Goal: Information Seeking & Learning: Learn about a topic

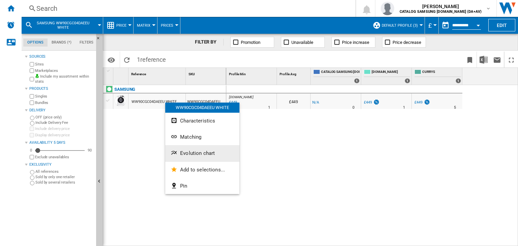
click at [213, 154] on span "Evolution chart" at bounding box center [197, 153] width 35 height 6
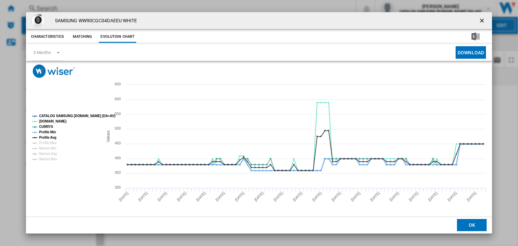
click at [46, 131] on tspan "Profile Min" at bounding box center [47, 132] width 17 height 4
click at [45, 138] on tspan "Profile Avg" at bounding box center [47, 138] width 17 height 4
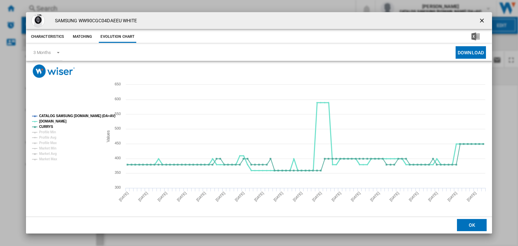
click at [46, 122] on tspan "[DOMAIN_NAME]" at bounding box center [52, 121] width 27 height 4
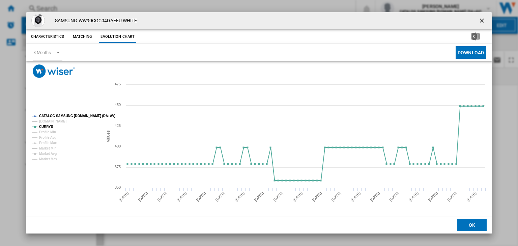
click at [53, 116] on tspan "CATALOG SAMSUNG [DOMAIN_NAME] (DA+AV)" at bounding box center [77, 116] width 76 height 4
drag, startPoint x: 115, startPoint y: 21, endPoint x: 119, endPoint y: 22, distance: 4.1
click at [119, 22] on h4 "SAMSUNG WW90CGC04DAEEU WHITE" at bounding box center [95, 21] width 86 height 7
click at [132, 53] on span "Product popup" at bounding box center [161, 52] width 198 height 17
click at [59, 50] on span "Product popup" at bounding box center [56, 52] width 8 height 6
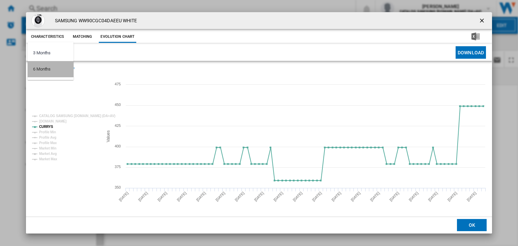
click at [62, 63] on md-option "6 Months" at bounding box center [51, 69] width 46 height 16
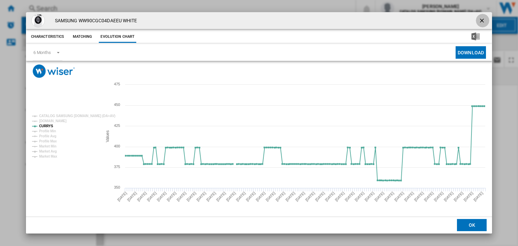
click at [484, 17] on ng-md-icon "getI18NText('BUTTONS.CLOSE_DIALOG')" at bounding box center [483, 21] width 8 height 8
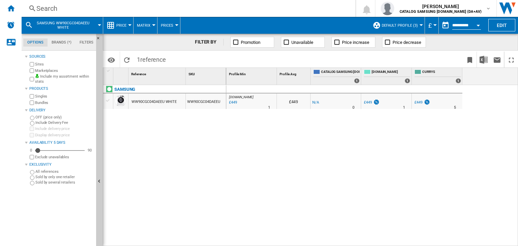
click at [473, 23] on button "Open calendar" at bounding box center [478, 24] width 12 height 12
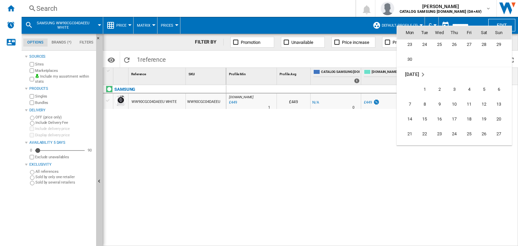
scroll to position [2282, 0]
click at [411, 73] on span "30" at bounding box center [409, 73] width 13 height 13
type input "**********"
click at [411, 73] on div at bounding box center [411, 76] width 2 height 17
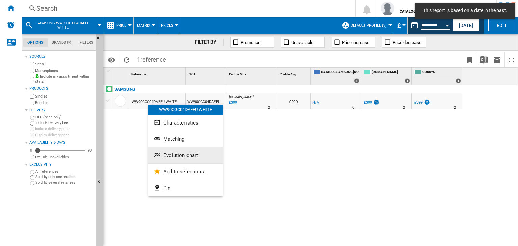
click at [178, 155] on span "Evolution chart" at bounding box center [180, 155] width 35 height 6
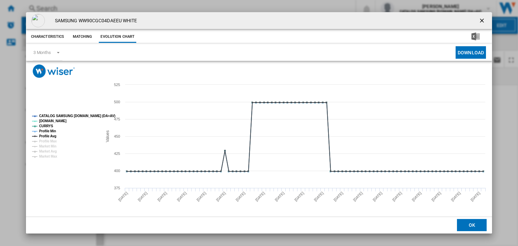
click at [45, 61] on div "Please wait... Created with Highcharts 5.0.14 Values 375 400 425 450 475 500 52…" at bounding box center [259, 138] width 466 height 155
click at [49, 54] on div "3 Months" at bounding box center [42, 52] width 18 height 5
click at [48, 65] on md-option "6 Months" at bounding box center [51, 69] width 46 height 16
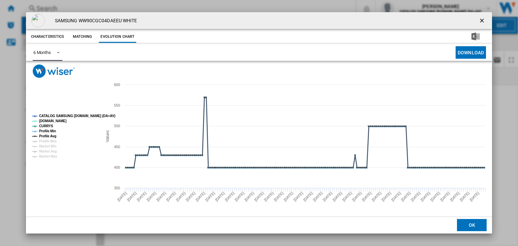
click at [47, 129] on tspan "Profile Min" at bounding box center [47, 131] width 17 height 4
click at [47, 134] on tspan "Profile Avg" at bounding box center [47, 136] width 17 height 4
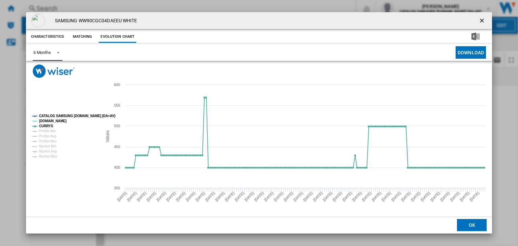
click at [49, 120] on tspan "[DOMAIN_NAME]" at bounding box center [52, 121] width 27 height 4
click at [53, 116] on tspan "CATALOG SAMSUNG [DOMAIN_NAME] (DA+AV)" at bounding box center [77, 116] width 76 height 4
click at [480, 22] on ng-md-icon "getI18NText('BUTTONS.CLOSE_DIALOG')" at bounding box center [483, 21] width 8 height 8
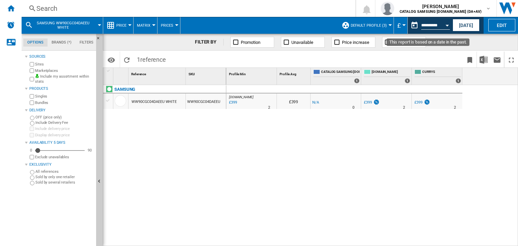
click at [440, 24] on input "**********" at bounding box center [435, 26] width 29 height 6
click at [460, 27] on button "[DATE]" at bounding box center [466, 25] width 27 height 12
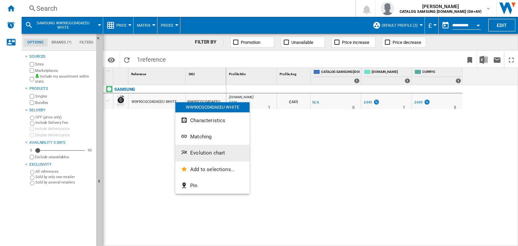
click at [206, 150] on span "Evolution chart" at bounding box center [207, 153] width 35 height 6
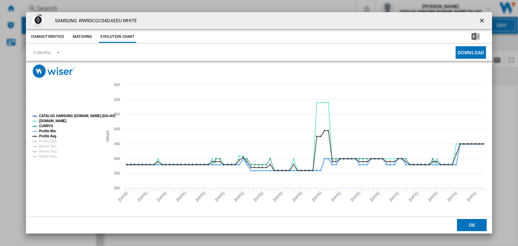
click at [49, 131] on tspan "Profile Min" at bounding box center [47, 131] width 17 height 4
click at [48, 136] on tspan "Profile Avg" at bounding box center [47, 136] width 17 height 4
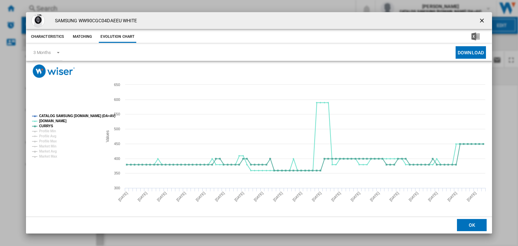
click at [56, 116] on tspan "CATALOG SAMSUNG [DOMAIN_NAME] (DA+AV)" at bounding box center [77, 116] width 76 height 4
click at [480, 20] on ng-md-icon "getI18NText('BUTTONS.CLOSE_DIALOG')" at bounding box center [483, 21] width 8 height 8
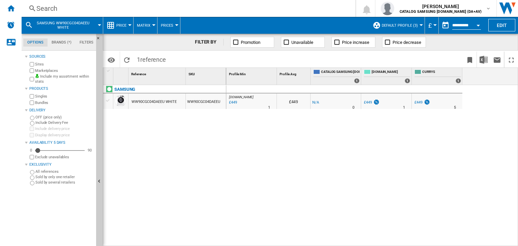
click at [49, 11] on div "Search" at bounding box center [186, 8] width 301 height 9
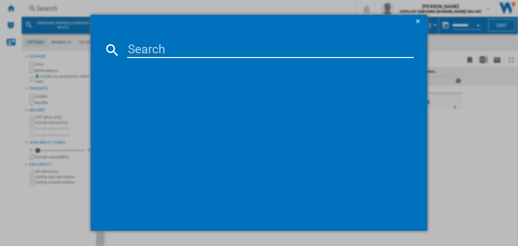
click at [143, 56] on input at bounding box center [270, 50] width 287 height 16
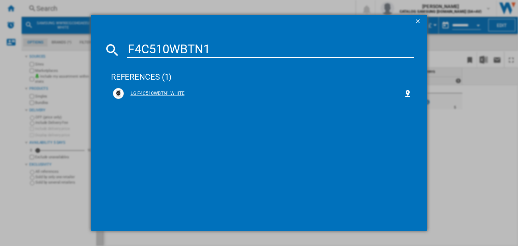
type input "F4C510WBTN1"
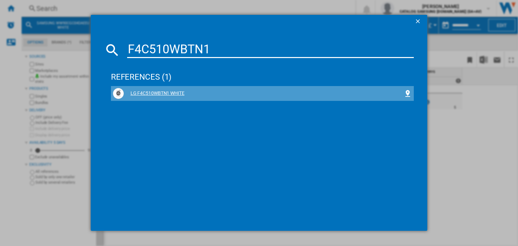
click at [147, 92] on div "LG F4C510WBTN1 WHITE" at bounding box center [264, 93] width 280 height 7
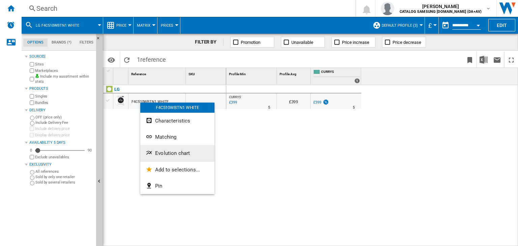
click at [179, 154] on span "Evolution chart" at bounding box center [172, 153] width 35 height 6
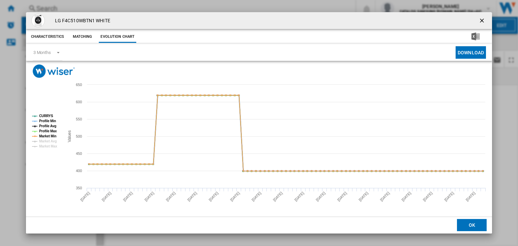
click at [46, 120] on tspan "Profile Min" at bounding box center [47, 121] width 17 height 4
click at [46, 124] on tspan "Profile Avg" at bounding box center [47, 126] width 17 height 4
click at [48, 131] on tspan "Profile Max" at bounding box center [48, 131] width 18 height 4
click at [48, 136] on tspan "Market Min" at bounding box center [47, 136] width 17 height 4
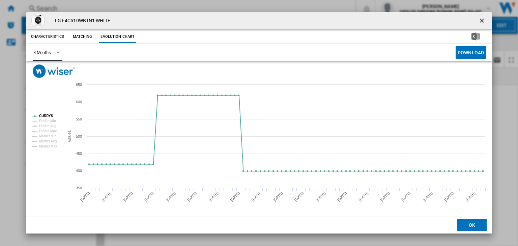
click at [52, 53] on md-select-value "3 Months" at bounding box center [48, 52] width 30 height 17
click at [49, 66] on div "6 Months" at bounding box center [42, 69] width 18 height 6
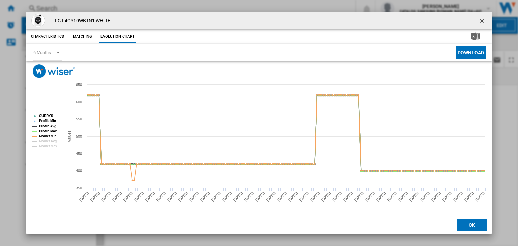
click at [482, 20] on ng-md-icon "getI18NText('BUTTONS.CLOSE_DIALOG')" at bounding box center [483, 21] width 8 height 8
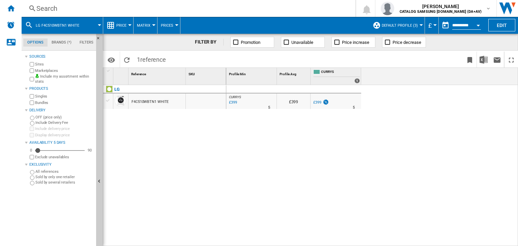
click at [49, 6] on div "Search" at bounding box center [186, 8] width 301 height 9
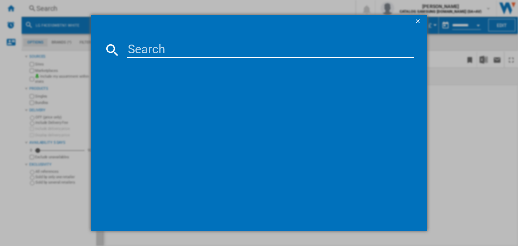
click at [139, 52] on input at bounding box center [270, 50] width 287 height 16
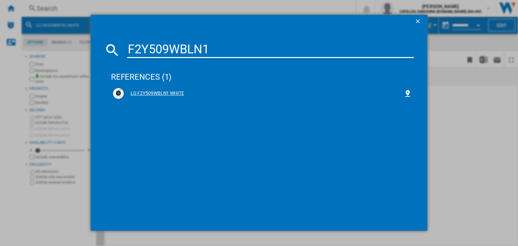
type input "F2Y509WBLN1"
click at [167, 91] on div "LG F2Y509WBLN1 WHITE" at bounding box center [264, 93] width 280 height 7
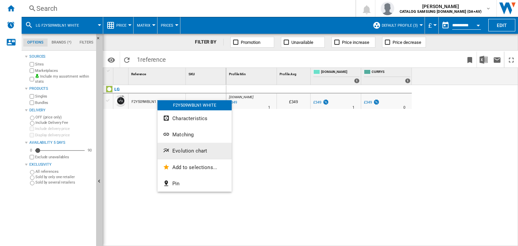
click at [190, 149] on span "Evolution chart" at bounding box center [189, 151] width 35 height 6
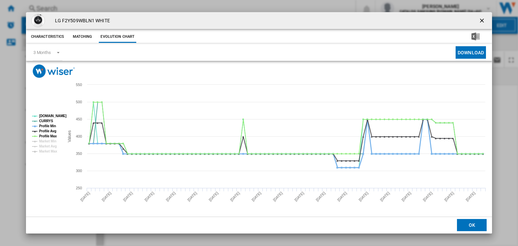
click at [50, 125] on tspan "Profile Min" at bounding box center [47, 126] width 17 height 4
click at [49, 131] on tspan "Profile Avg" at bounding box center [47, 131] width 17 height 4
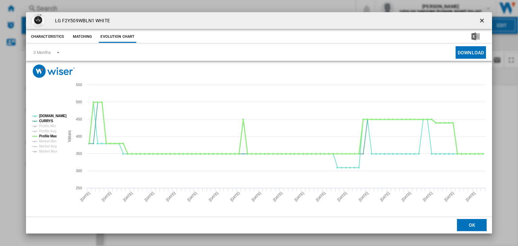
click at [47, 136] on tspan "Profile Max" at bounding box center [48, 136] width 18 height 4
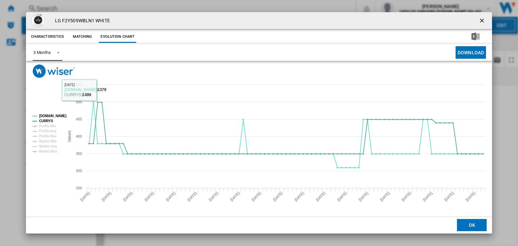
click at [54, 51] on span "Product popup" at bounding box center [56, 52] width 8 height 6
click at [59, 69] on md-option "6 Months" at bounding box center [51, 69] width 46 height 16
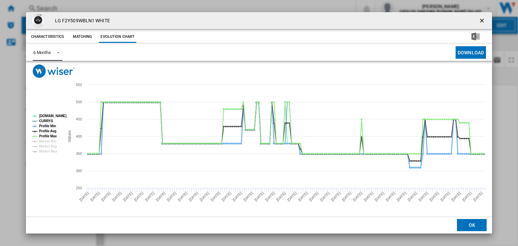
click at [46, 125] on tspan "Profile Min" at bounding box center [47, 126] width 17 height 4
click at [47, 129] on tspan "Profile Avg" at bounding box center [47, 131] width 17 height 4
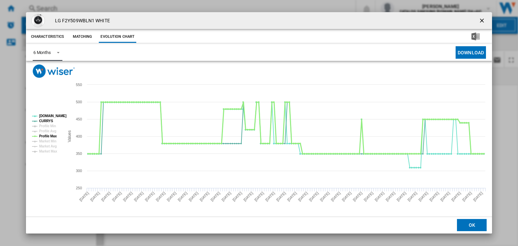
click at [48, 135] on tspan "Profile Max" at bounding box center [48, 136] width 18 height 4
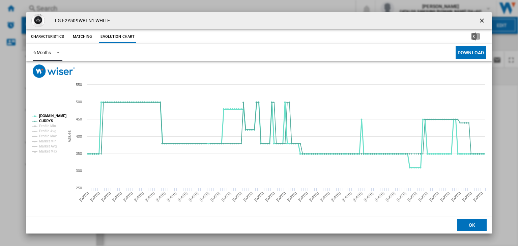
click at [48, 115] on tspan "[DOMAIN_NAME]" at bounding box center [52, 116] width 27 height 4
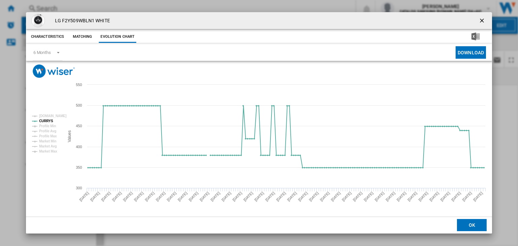
click at [471, 221] on button "OK" at bounding box center [472, 225] width 30 height 12
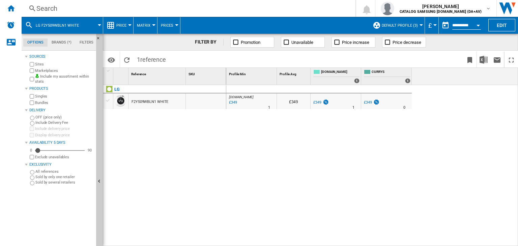
click at [134, 99] on div "F2Y509WBLN1 WHITE" at bounding box center [150, 102] width 37 height 16
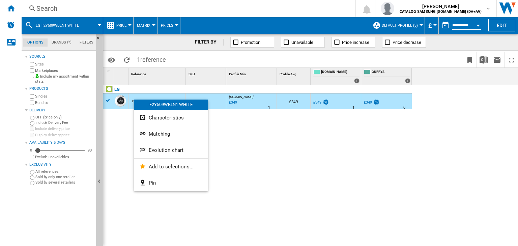
click at [155, 151] on span "Evolution chart" at bounding box center [166, 150] width 35 height 6
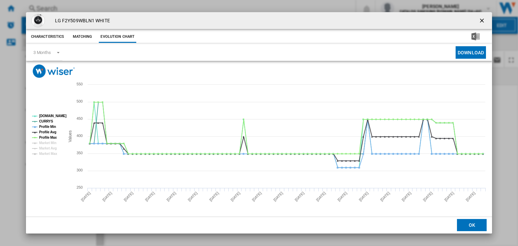
click at [482, 20] on ng-md-icon "getI18NText('BUTTONS.CLOSE_DIALOG')" at bounding box center [483, 21] width 8 height 8
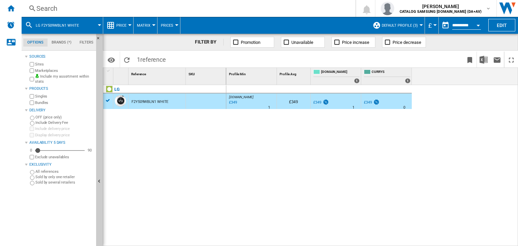
click at [61, 7] on div "Search" at bounding box center [186, 8] width 301 height 9
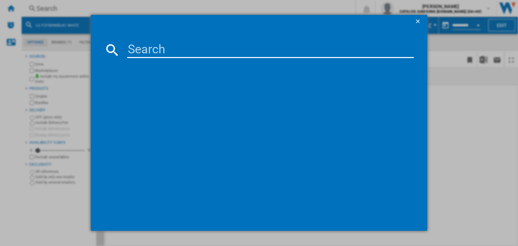
click at [154, 50] on input at bounding box center [270, 50] width 287 height 16
type input "WGG24400GB"
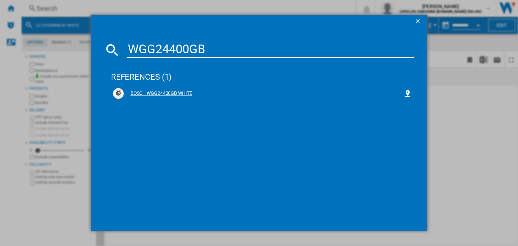
click at [164, 92] on div "BOSCH WGG24400GB WHITE" at bounding box center [264, 93] width 280 height 7
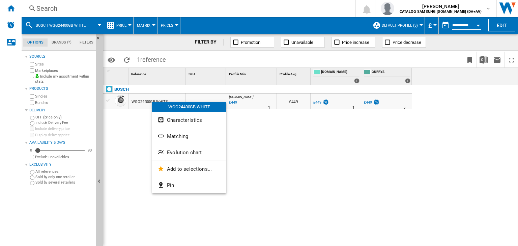
click at [182, 153] on span "Evolution chart" at bounding box center [184, 152] width 35 height 6
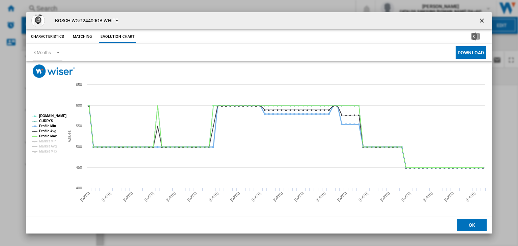
click at [54, 125] on tspan "Profile Min" at bounding box center [47, 126] width 17 height 4
click at [51, 130] on tspan "Profile Avg" at bounding box center [47, 131] width 17 height 4
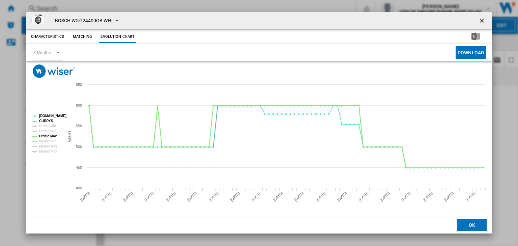
click at [50, 134] on tspan "Profile Max" at bounding box center [48, 136] width 18 height 4
click at [47, 52] on div "3 Months" at bounding box center [42, 52] width 18 height 5
drag, startPoint x: 47, startPoint y: 69, endPoint x: 57, endPoint y: 72, distance: 9.9
click at [47, 69] on div "6 Months" at bounding box center [42, 69] width 18 height 6
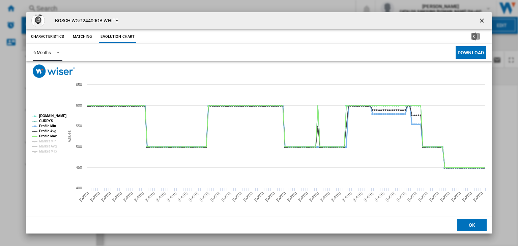
click at [47, 125] on tspan "Profile Min" at bounding box center [47, 126] width 17 height 4
click at [47, 129] on tspan "Profile Avg" at bounding box center [47, 131] width 17 height 4
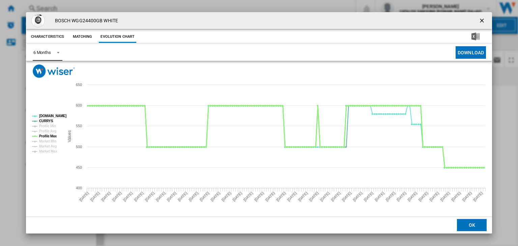
click at [47, 135] on tspan "Profile Max" at bounding box center [48, 136] width 18 height 4
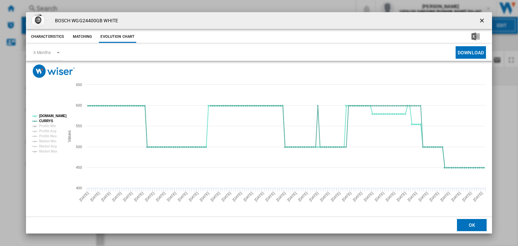
click at [482, 19] on ng-md-icon "getI18NText('BUTTONS.CLOSE_DIALOG')" at bounding box center [483, 21] width 8 height 8
